Goal: Information Seeking & Learning: Learn about a topic

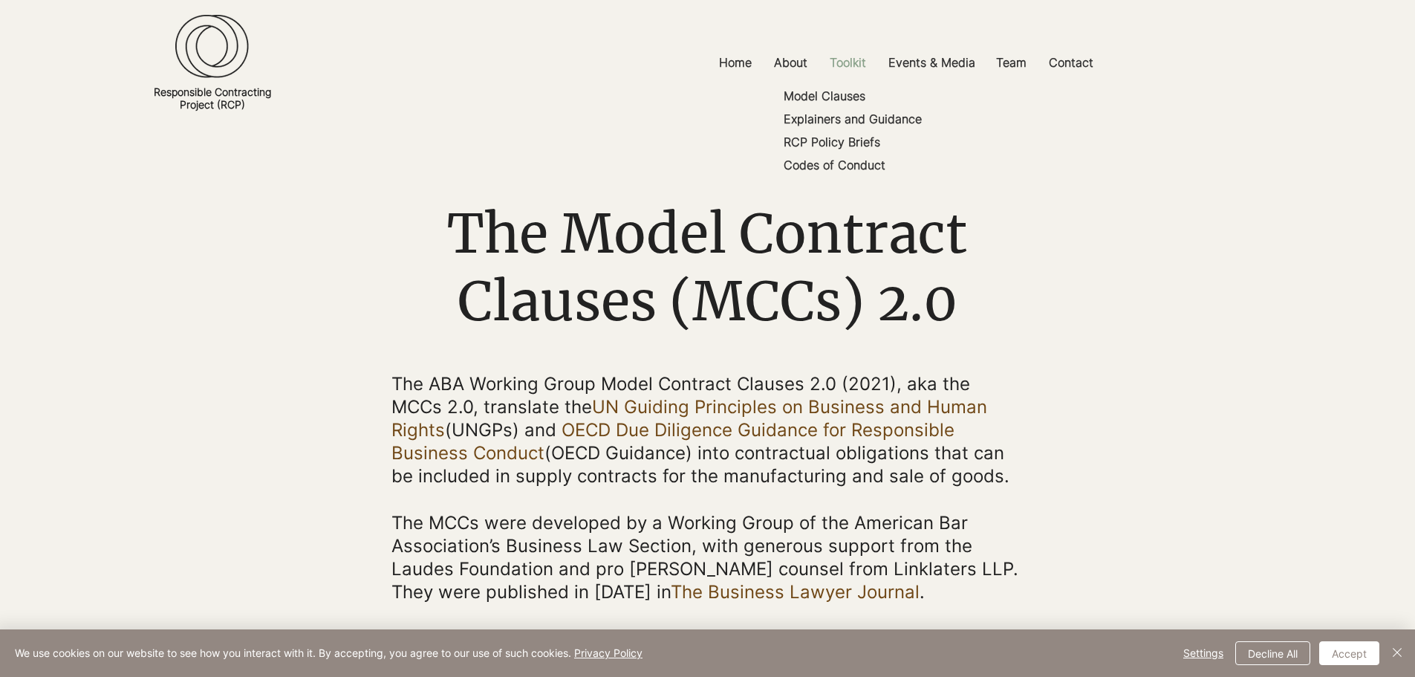
click at [849, 60] on p "Toolkit" at bounding box center [847, 62] width 51 height 33
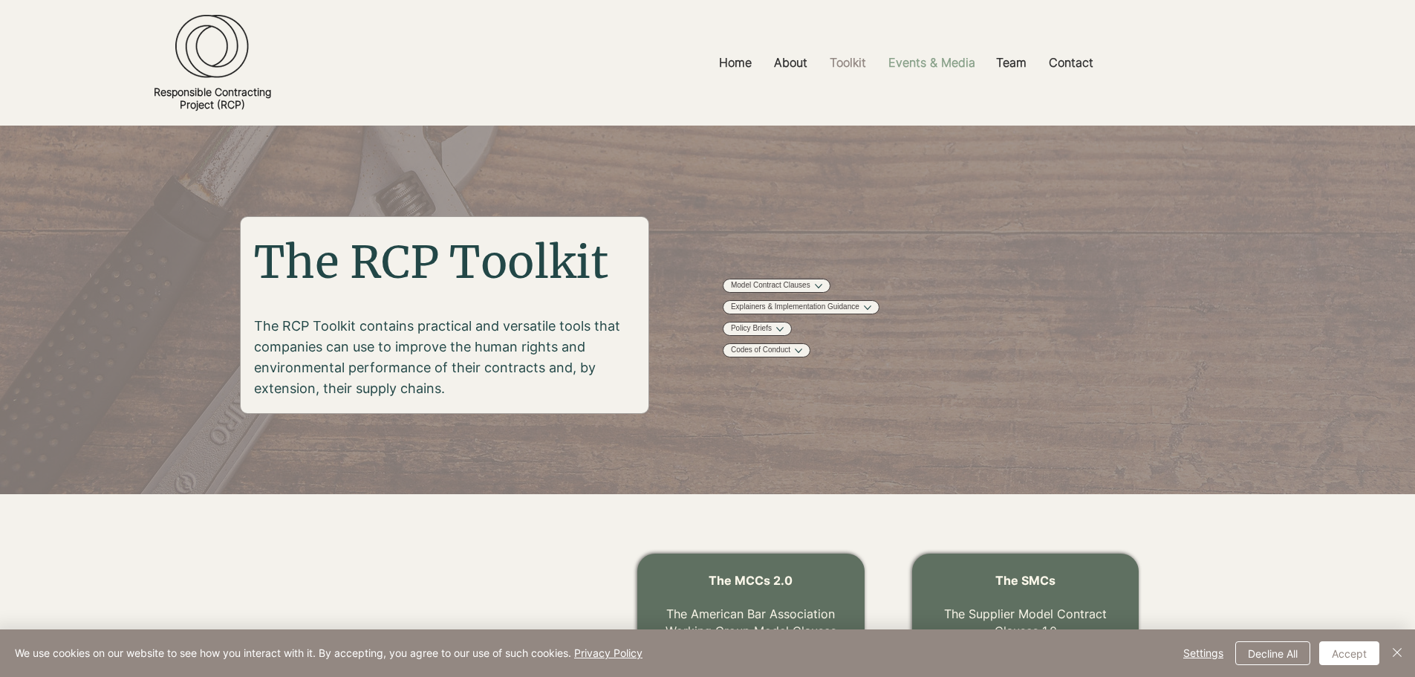
click at [935, 66] on p "Events & Media" at bounding box center [932, 62] width 102 height 33
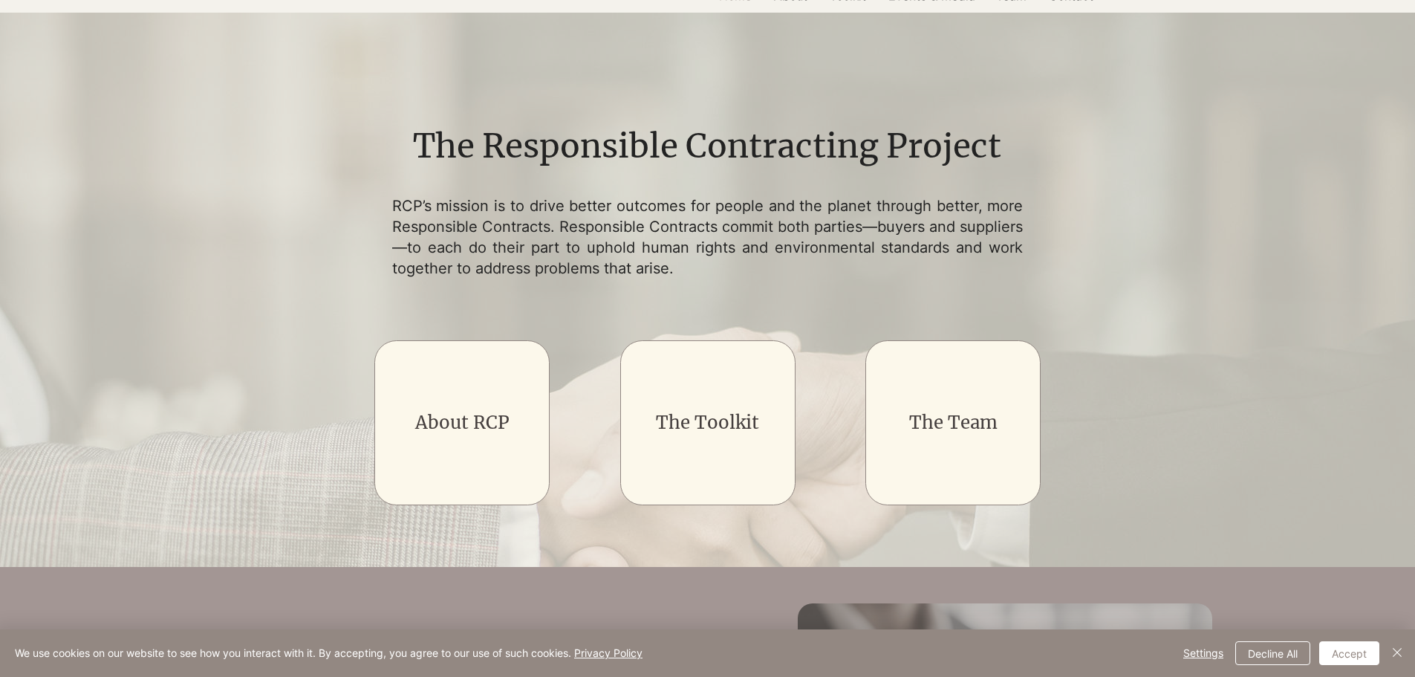
scroll to position [149, 0]
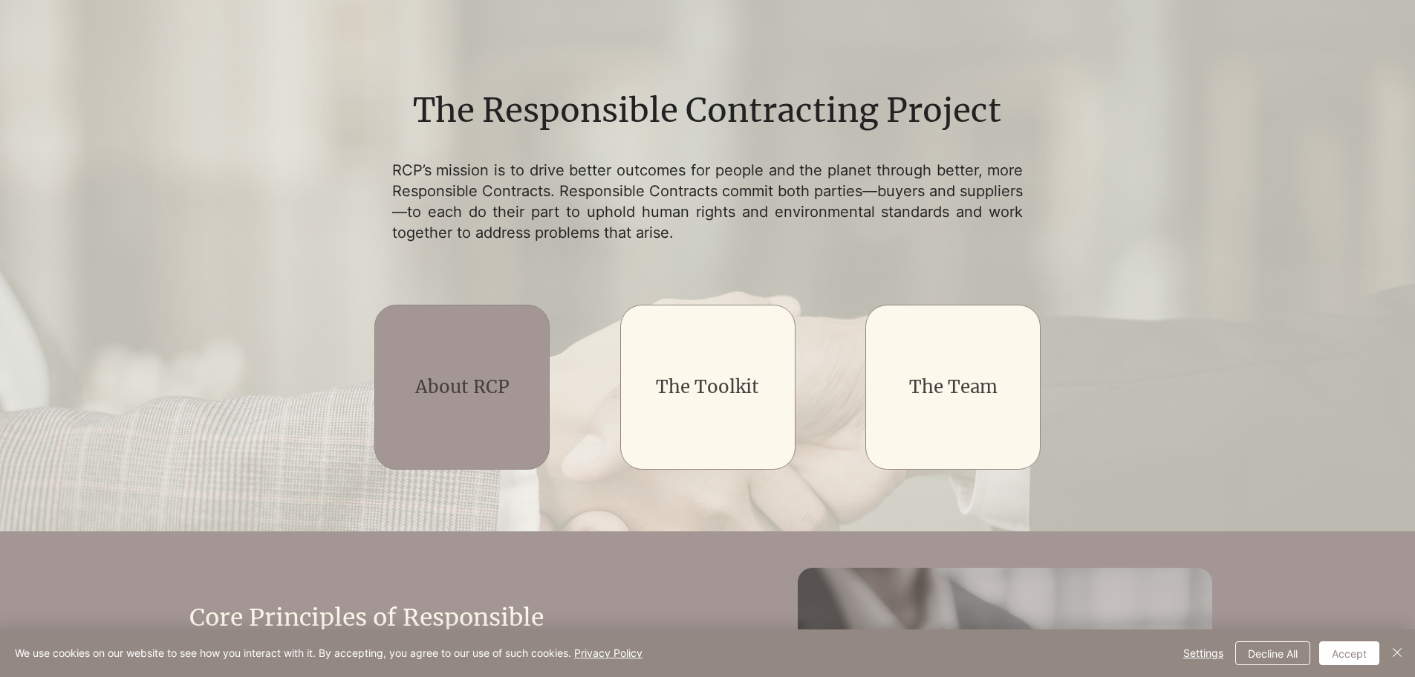
click at [487, 385] on link "About RCP" at bounding box center [462, 386] width 94 height 23
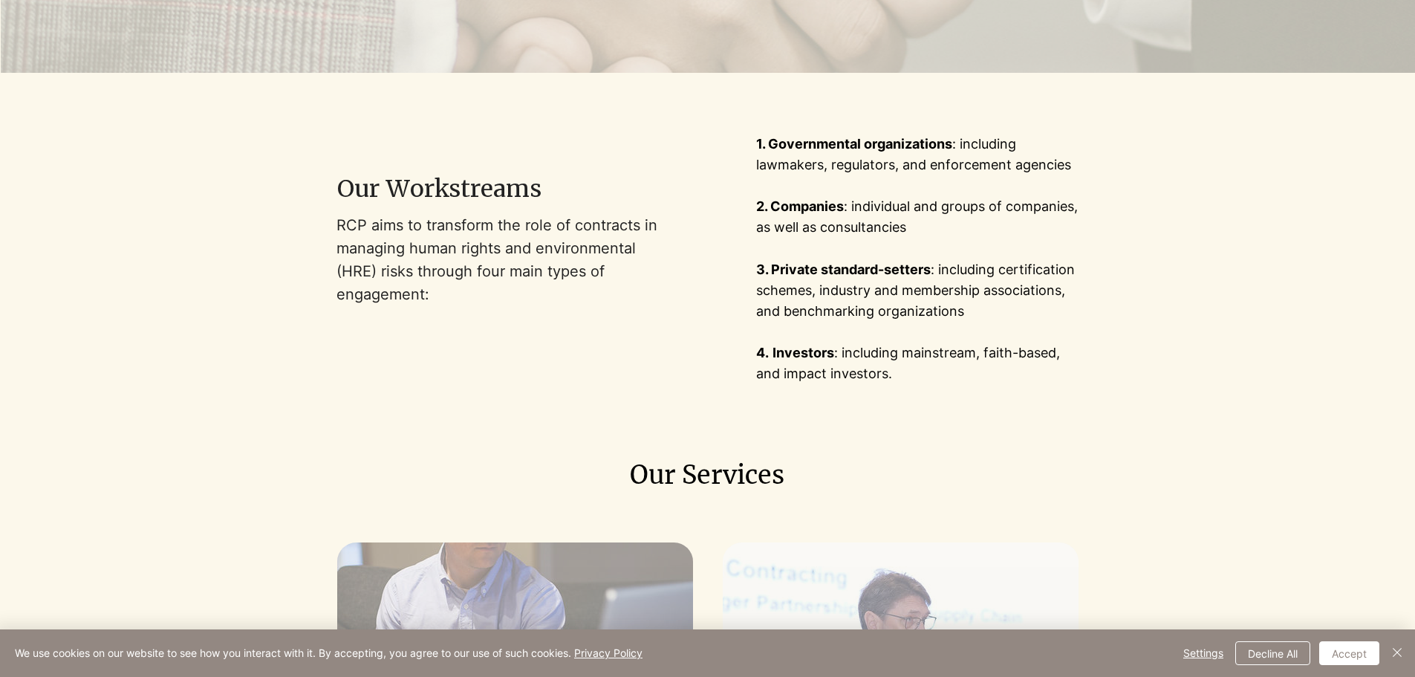
scroll to position [368, 0]
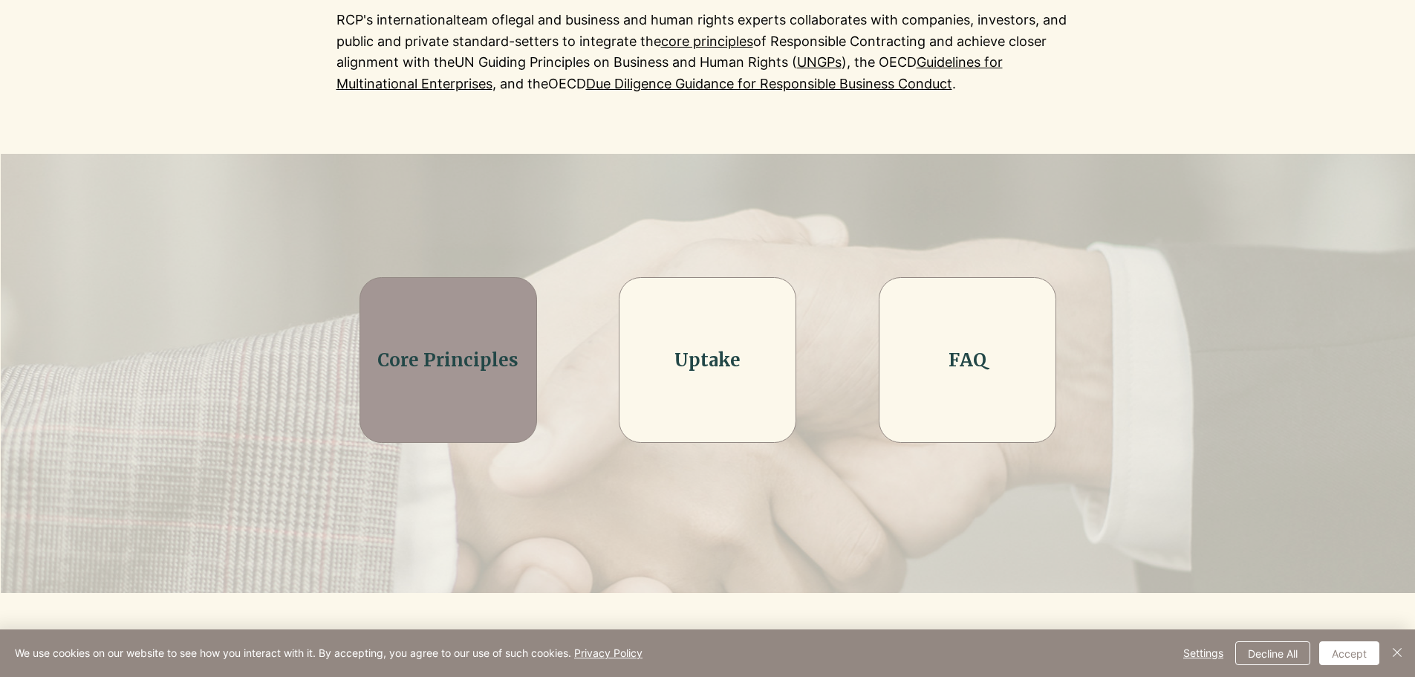
click at [480, 378] on div at bounding box center [447, 359] width 177 height 165
click at [483, 365] on link "Core Principles" at bounding box center [447, 359] width 141 height 23
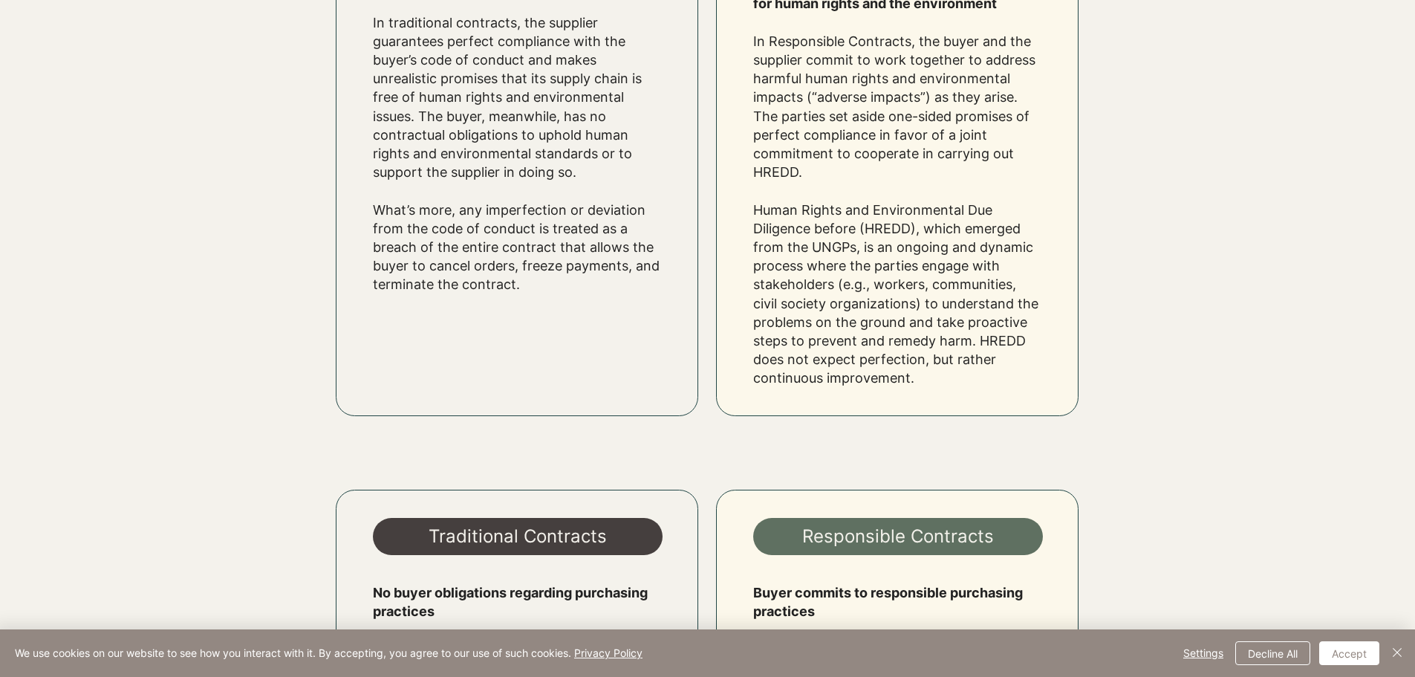
scroll to position [2079, 0]
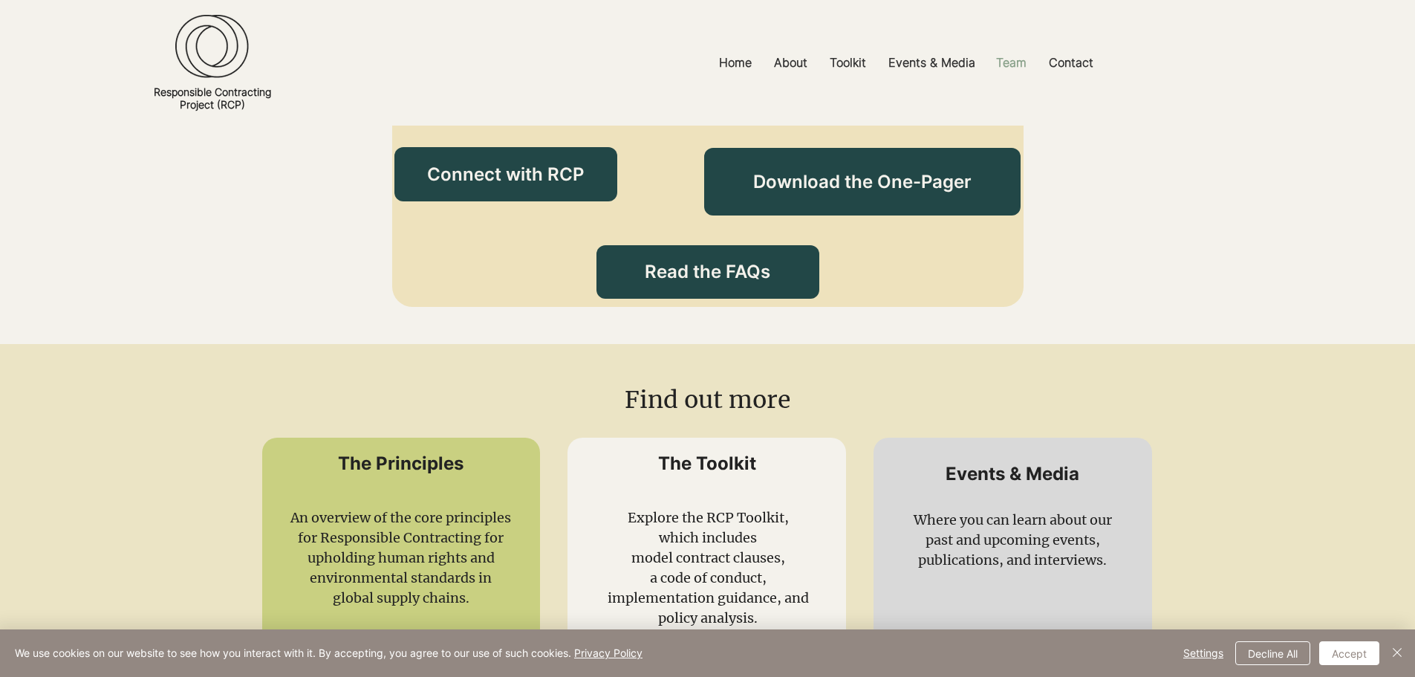
scroll to position [2691, 0]
